Goal: Ask a question: Seek information or help from site administrators or community

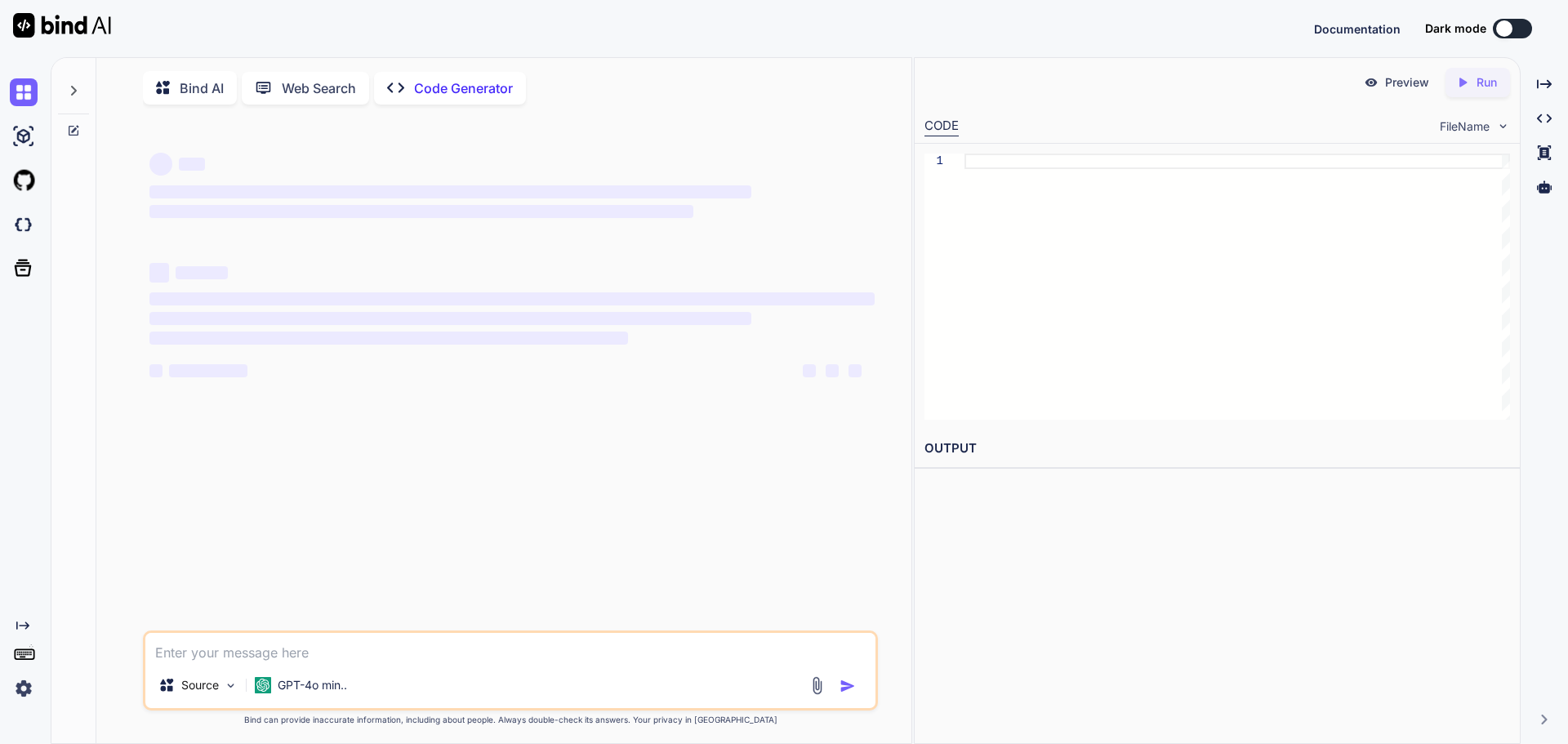
click at [318, 652] on textarea at bounding box center [511, 647] width 731 height 29
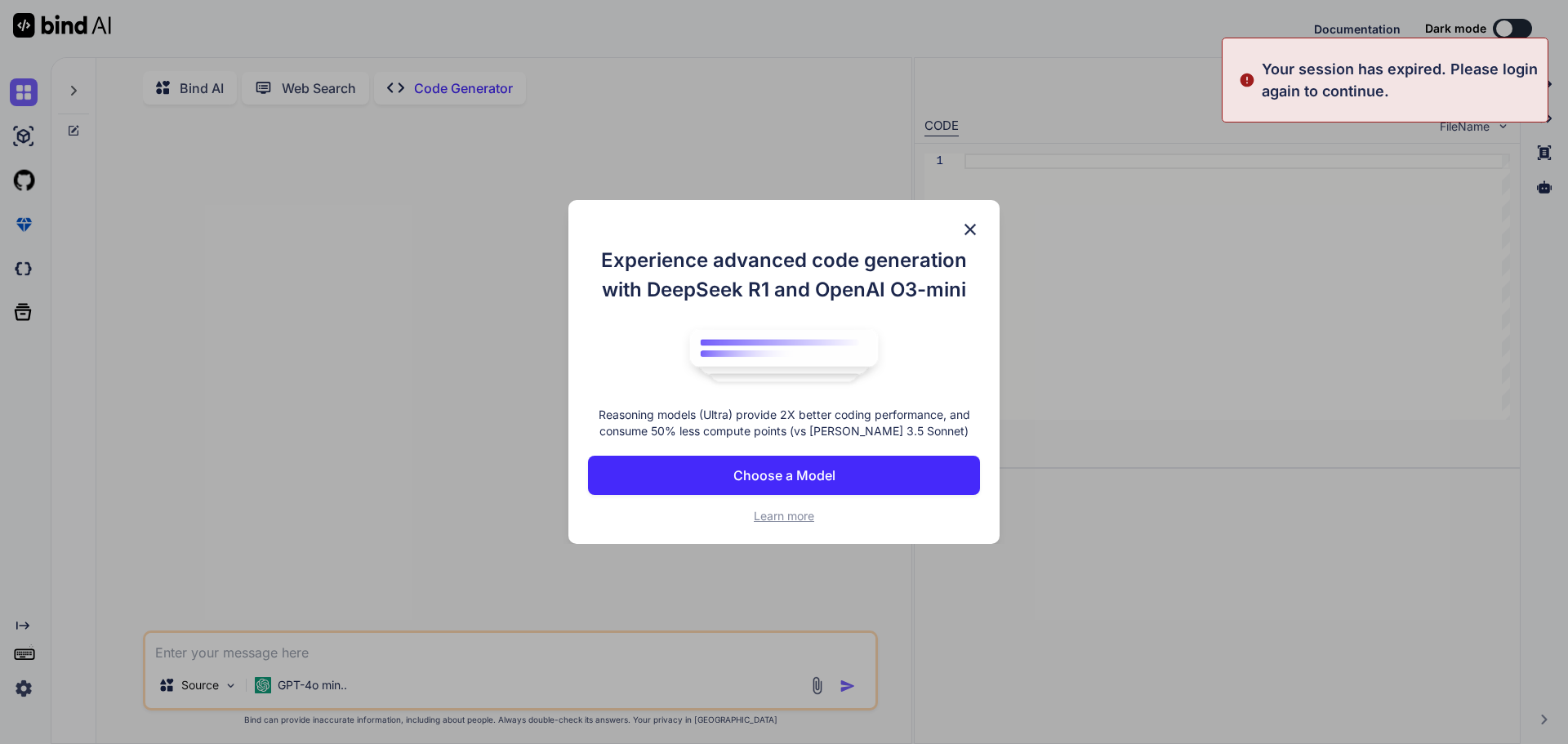
type textarea "x"
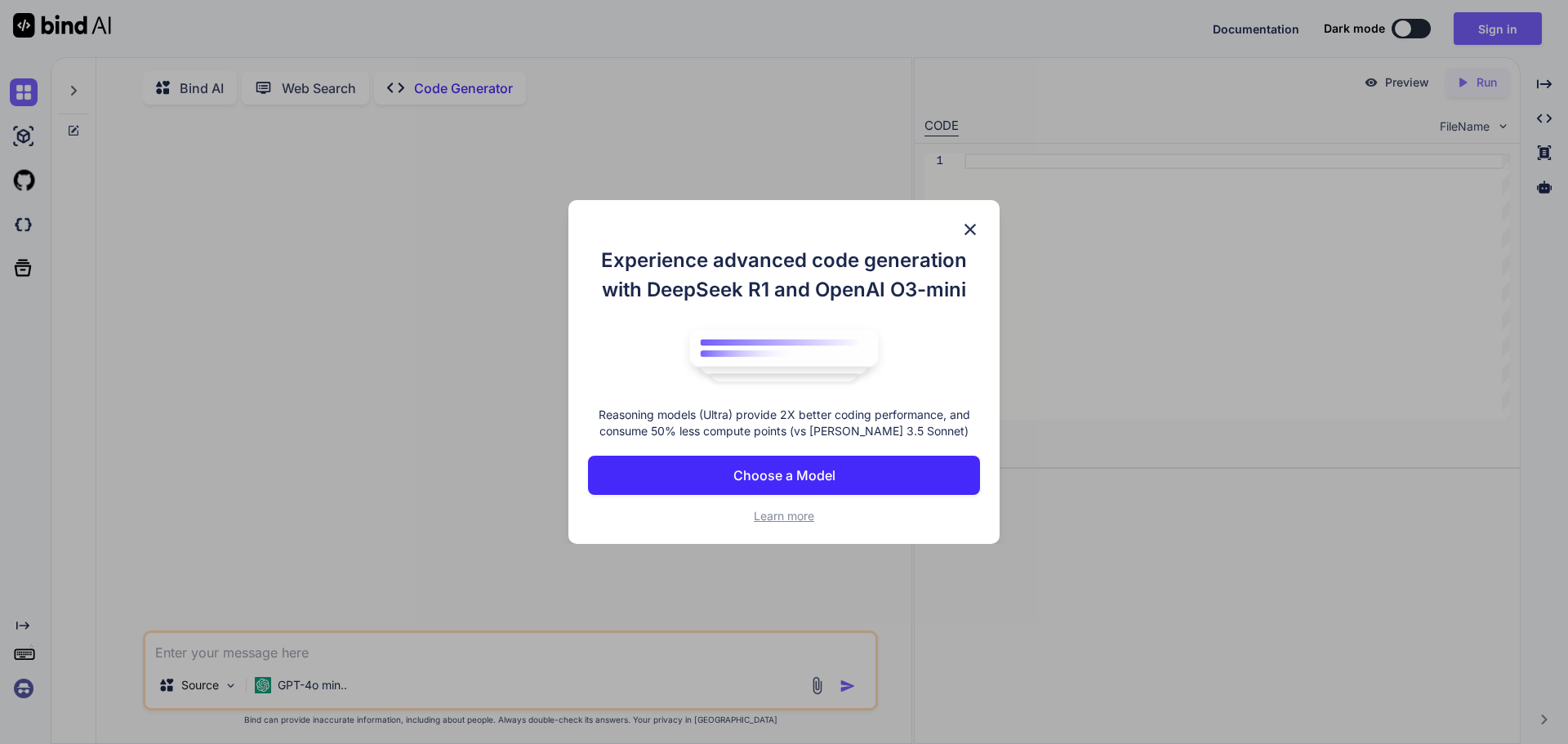
click at [973, 227] on img at bounding box center [970, 229] width 20 height 20
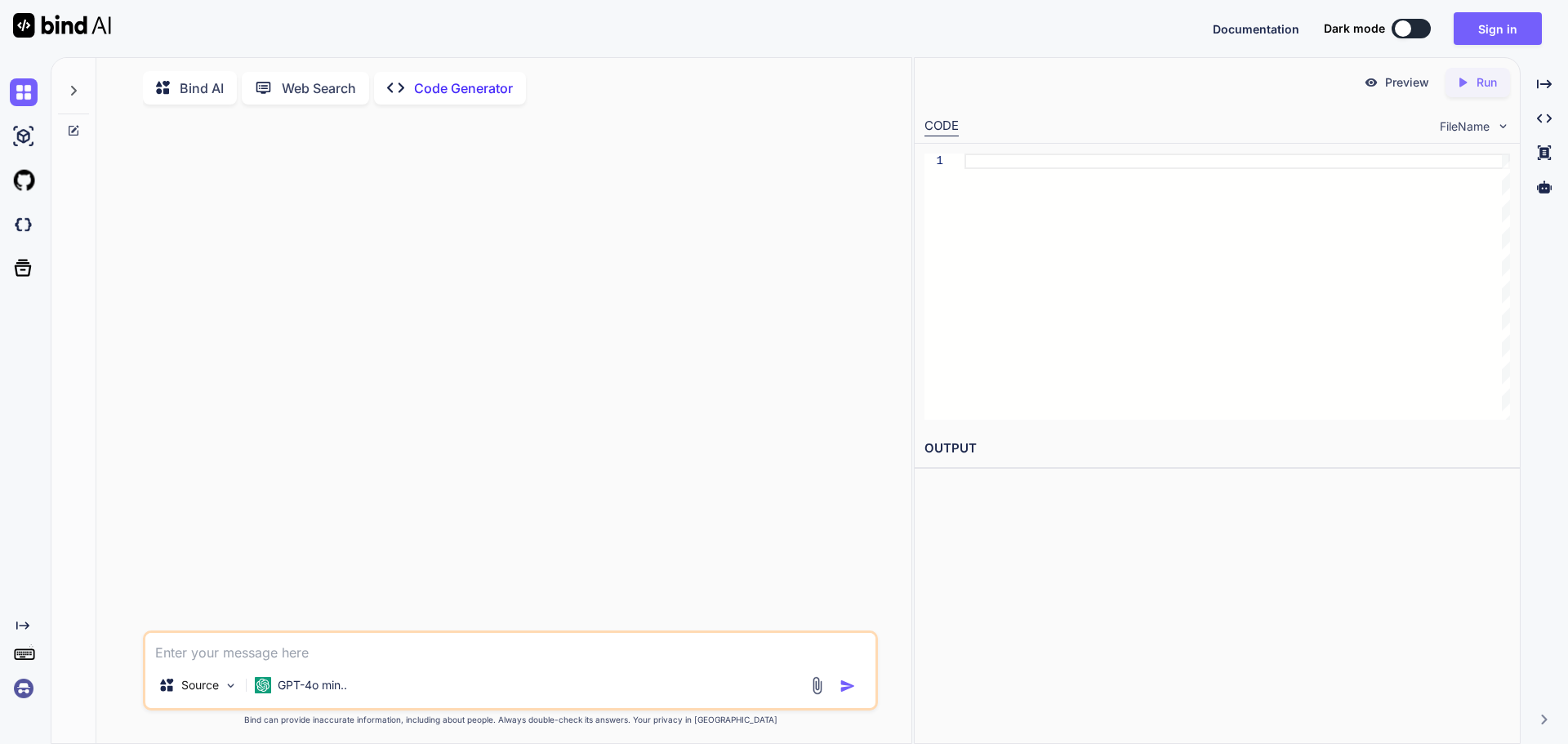
click at [260, 654] on textarea at bounding box center [511, 647] width 731 height 29
click at [1506, 32] on button "Sign in" at bounding box center [1497, 28] width 88 height 32
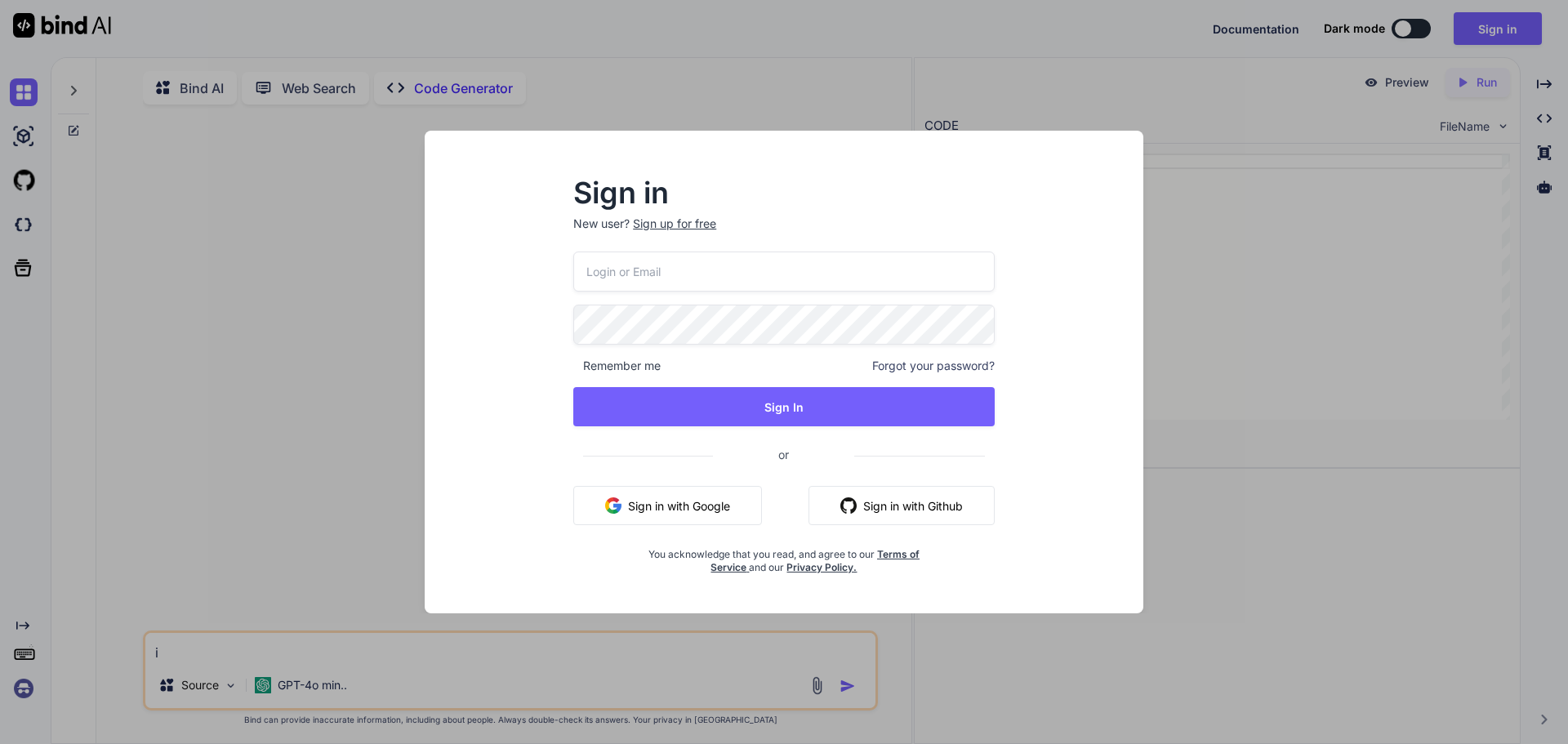
click at [665, 512] on button "Sign in with Google" at bounding box center [667, 505] width 189 height 39
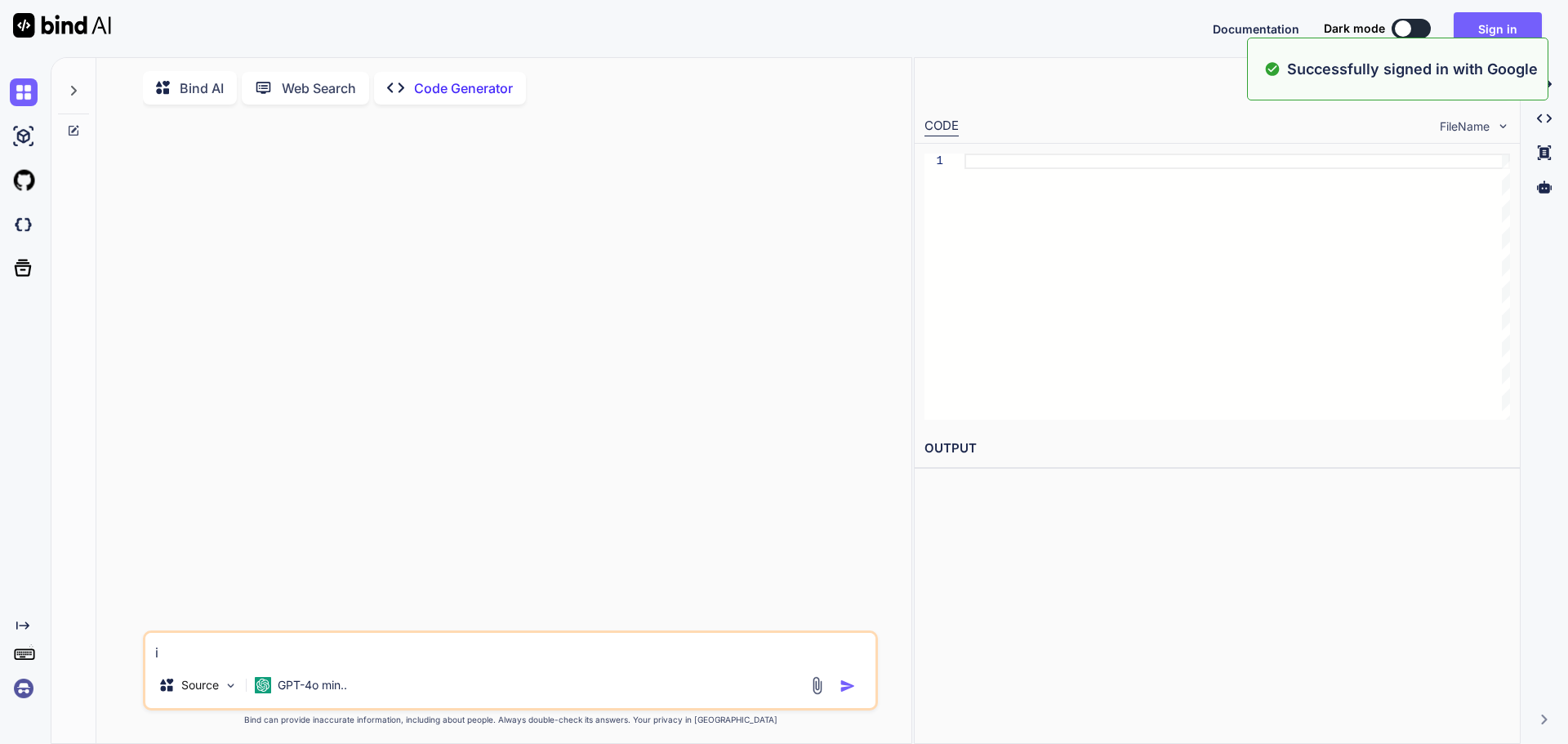
click at [328, 649] on textarea "i" at bounding box center [511, 647] width 731 height 29
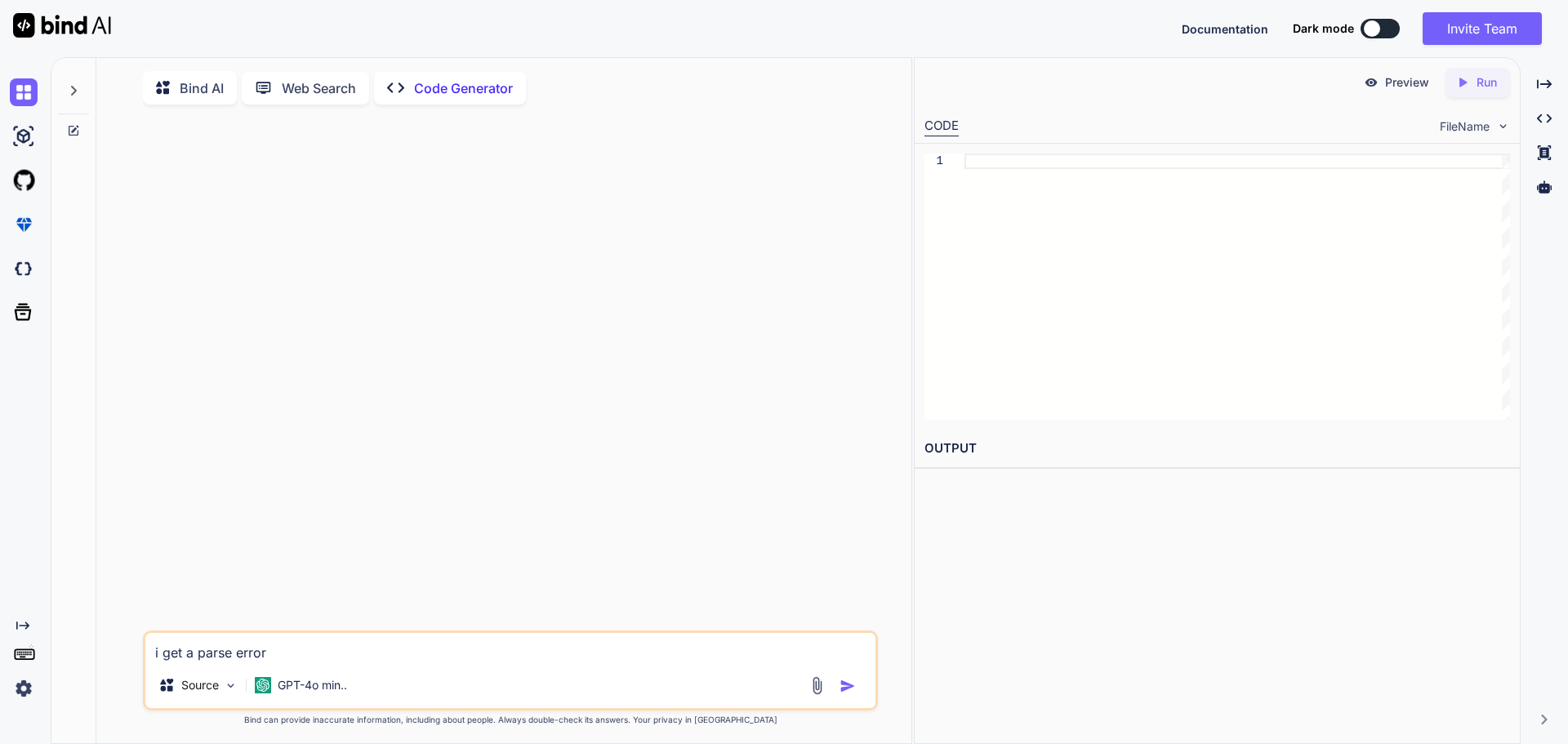
click at [301, 654] on textarea "i get a parse error" at bounding box center [511, 647] width 731 height 29
paste textarea "<?php function dd_query_by_event_date( $query ) { $query->set( 'orderby', 'meta…"
type textarea "i get a parse error in this code: <?php function dd_query_by_event_date( $query…"
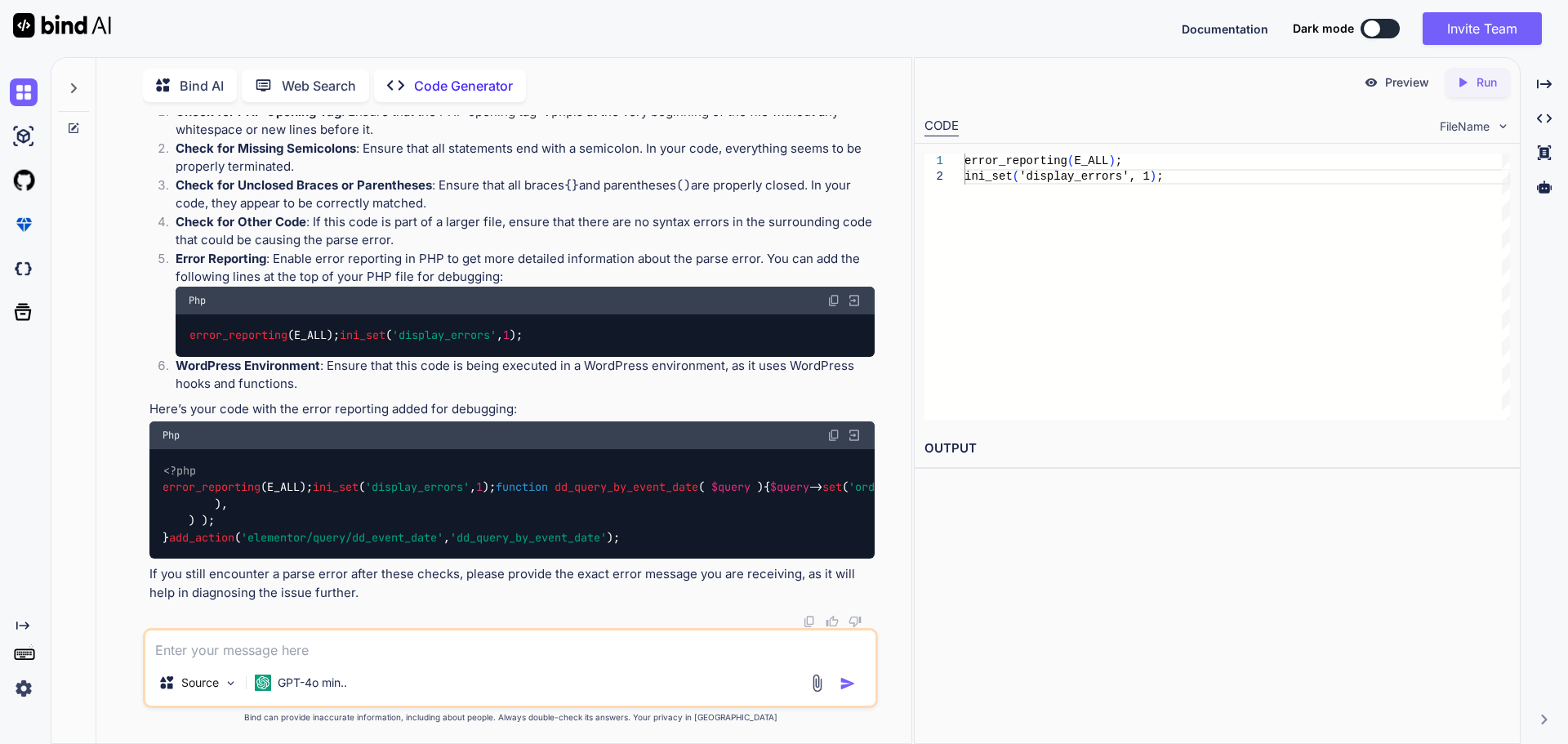
scroll to position [405, 0]
click at [305, 647] on textarea at bounding box center [511, 645] width 731 height 29
type textarea "o"
type textarea "can you write the correct code for me"
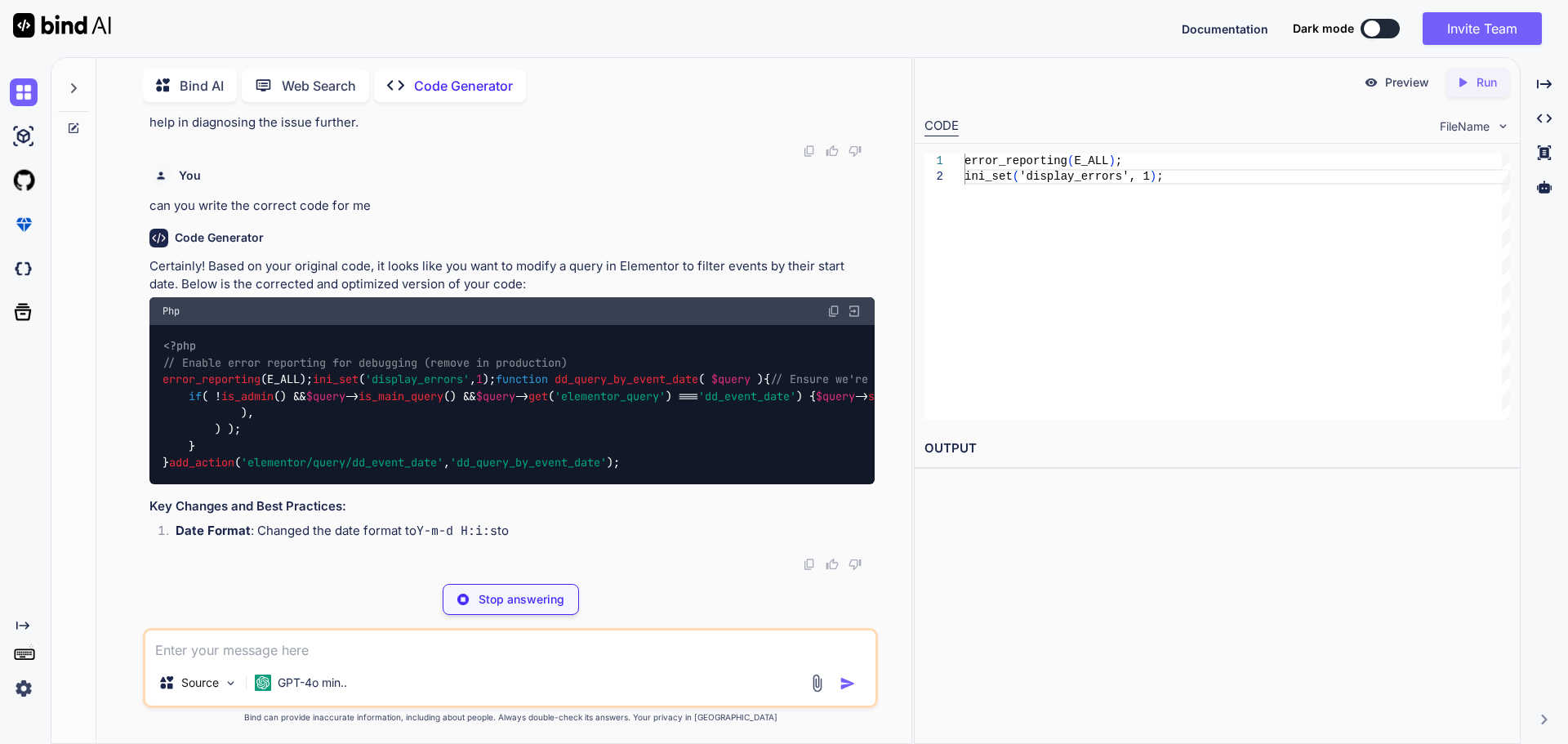
scroll to position [905, 0]
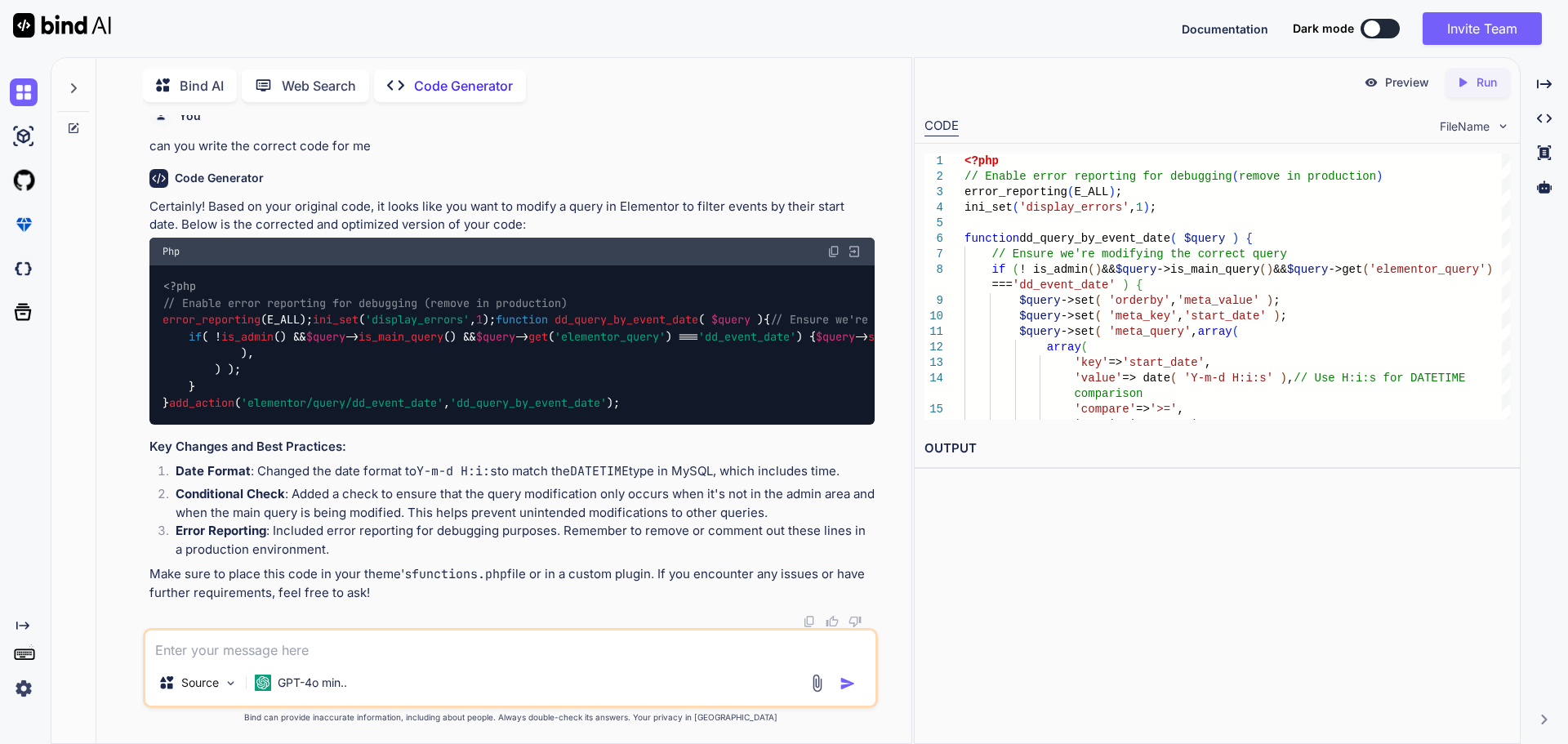
click at [281, 646] on textarea at bounding box center [511, 645] width 731 height 29
type textarea "My acf date field is named dato"
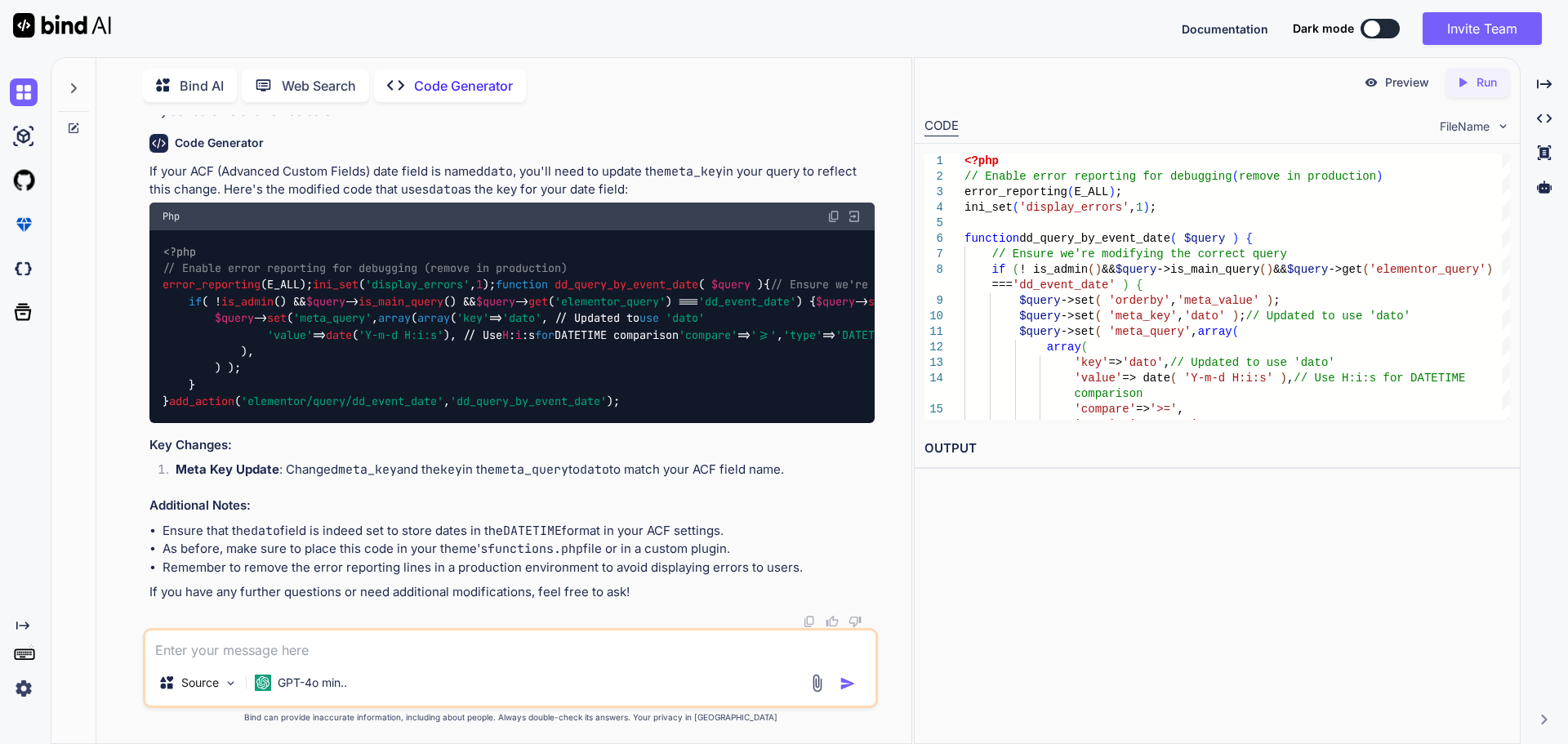
scroll to position [1827, 0]
drag, startPoint x: 648, startPoint y: 483, endPoint x: 148, endPoint y: 174, distance: 587.8
click at [148, 174] on div "You i get a parse error in this code: <?php function dd_query_by_event_date( $q…" at bounding box center [512, 372] width 731 height 513
click at [833, 223] on img at bounding box center [833, 216] width 13 height 13
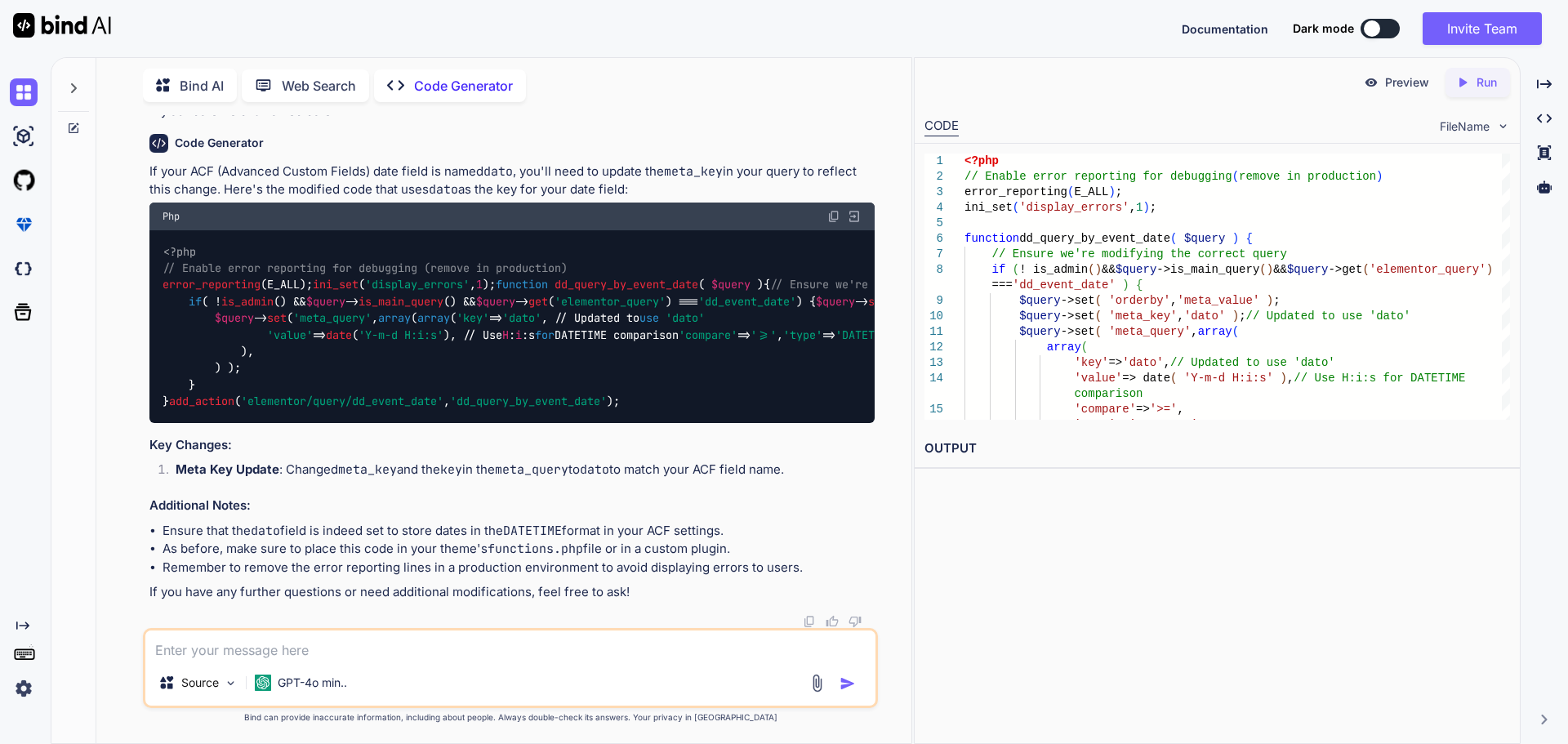
scroll to position [1908, 0]
click at [489, 351] on div "<?php // Enable error reporting for debugging (remove in production) error_repo…" at bounding box center [512, 326] width 725 height 192
click at [322, 647] on textarea at bounding box center [511, 645] width 731 height 29
type textarea "sorry the name is Dato not dato"
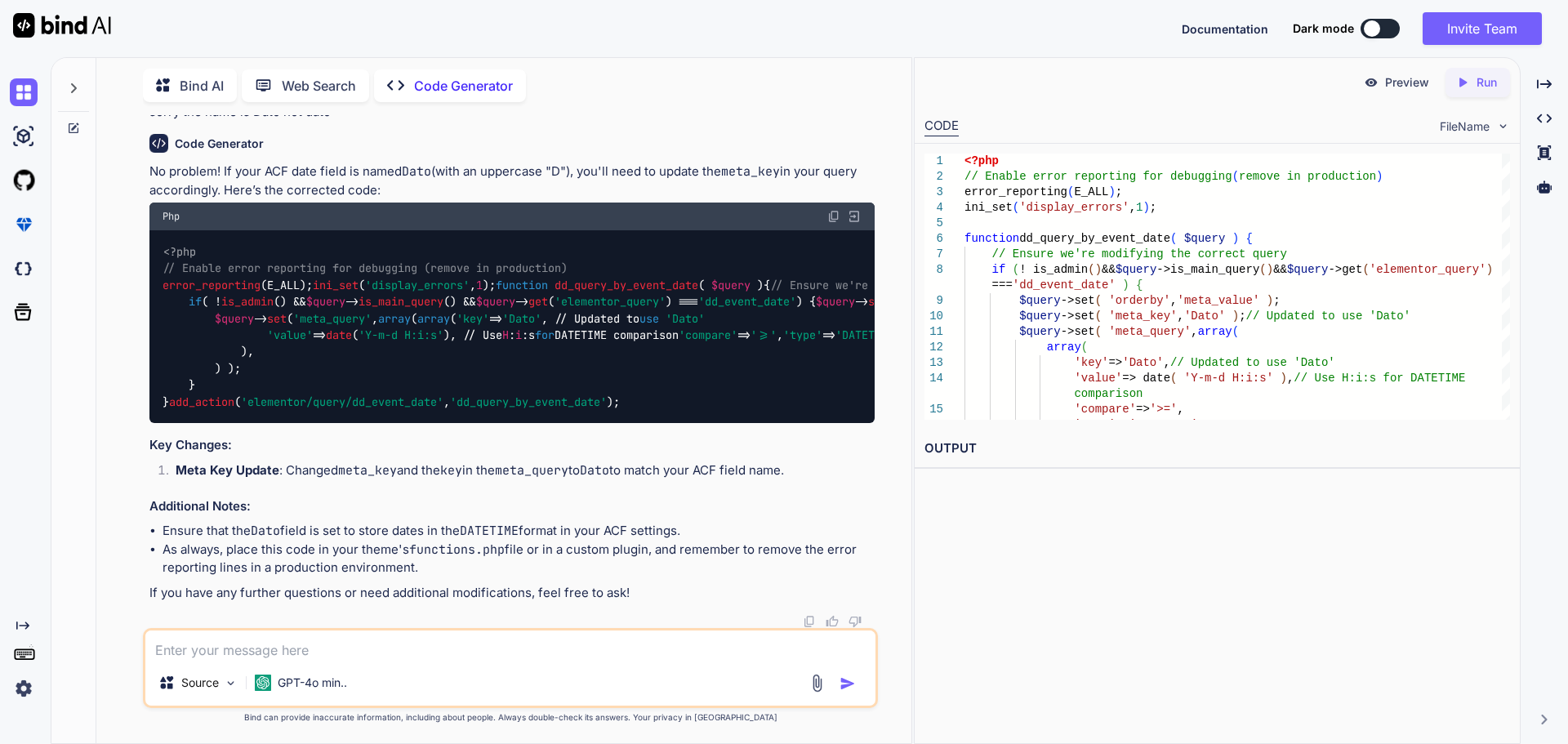
scroll to position [2341, 0]
click at [830, 223] on img at bounding box center [833, 216] width 13 height 13
click at [311, 649] on textarea at bounding box center [511, 645] width 731 height 29
type textarea "i want the date field sortede by d-m-y"
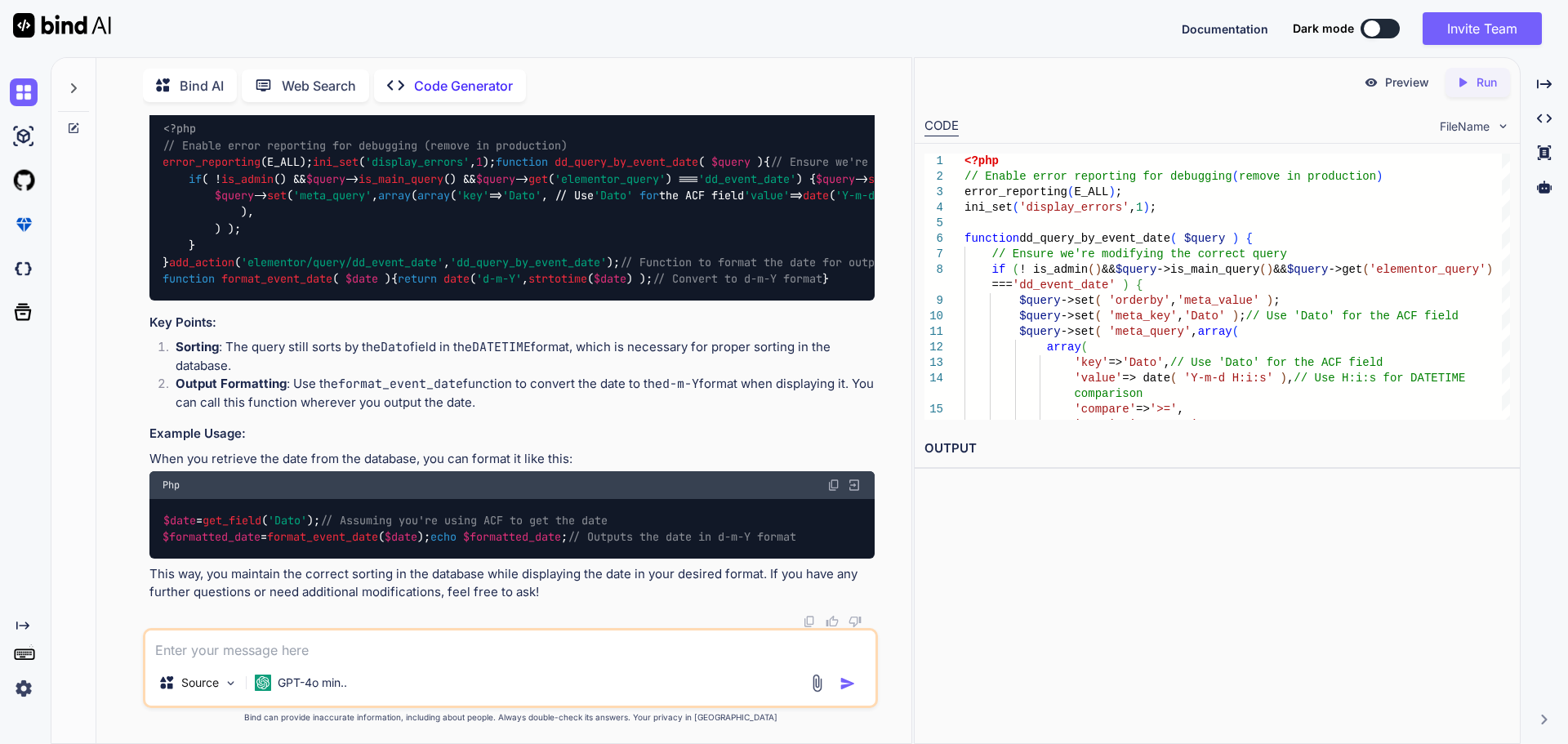
scroll to position [3752, 0]
